Goal: Task Accomplishment & Management: Use online tool/utility

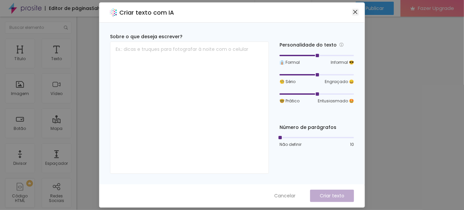
click at [356, 12] on icon "close" at bounding box center [354, 11] width 5 height 5
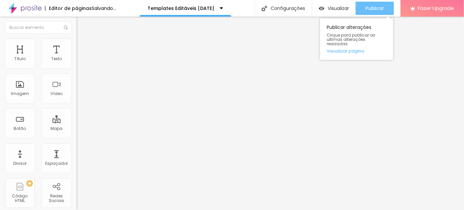
click at [384, 10] on span "Publicar" at bounding box center [374, 8] width 18 height 5
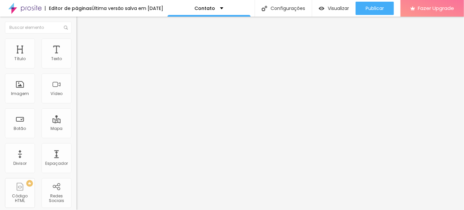
click at [76, 70] on span "Editar perguntas" at bounding box center [95, 68] width 38 height 6
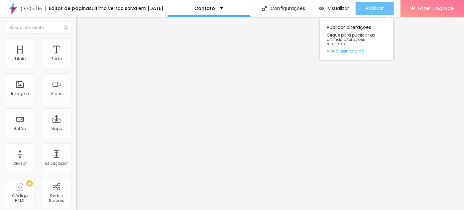
click at [373, 8] on span "Publicar" at bounding box center [374, 8] width 18 height 5
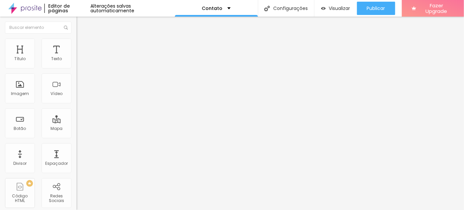
click at [82, 46] on span "Estilo" at bounding box center [87, 43] width 10 height 6
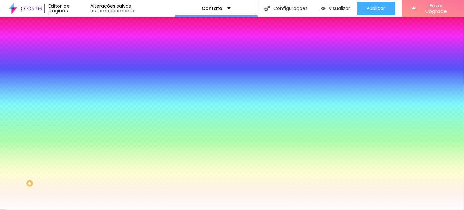
click at [76, 45] on li "Avançado" at bounding box center [114, 48] width 76 height 7
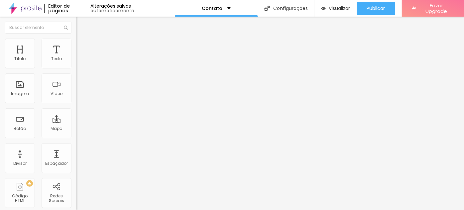
click at [76, 39] on li "Conteúdo" at bounding box center [114, 35] width 76 height 7
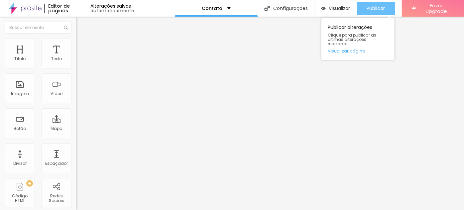
click at [369, 11] on span "Publicar" at bounding box center [376, 8] width 18 height 5
